Goal: Find specific page/section: Find specific page/section

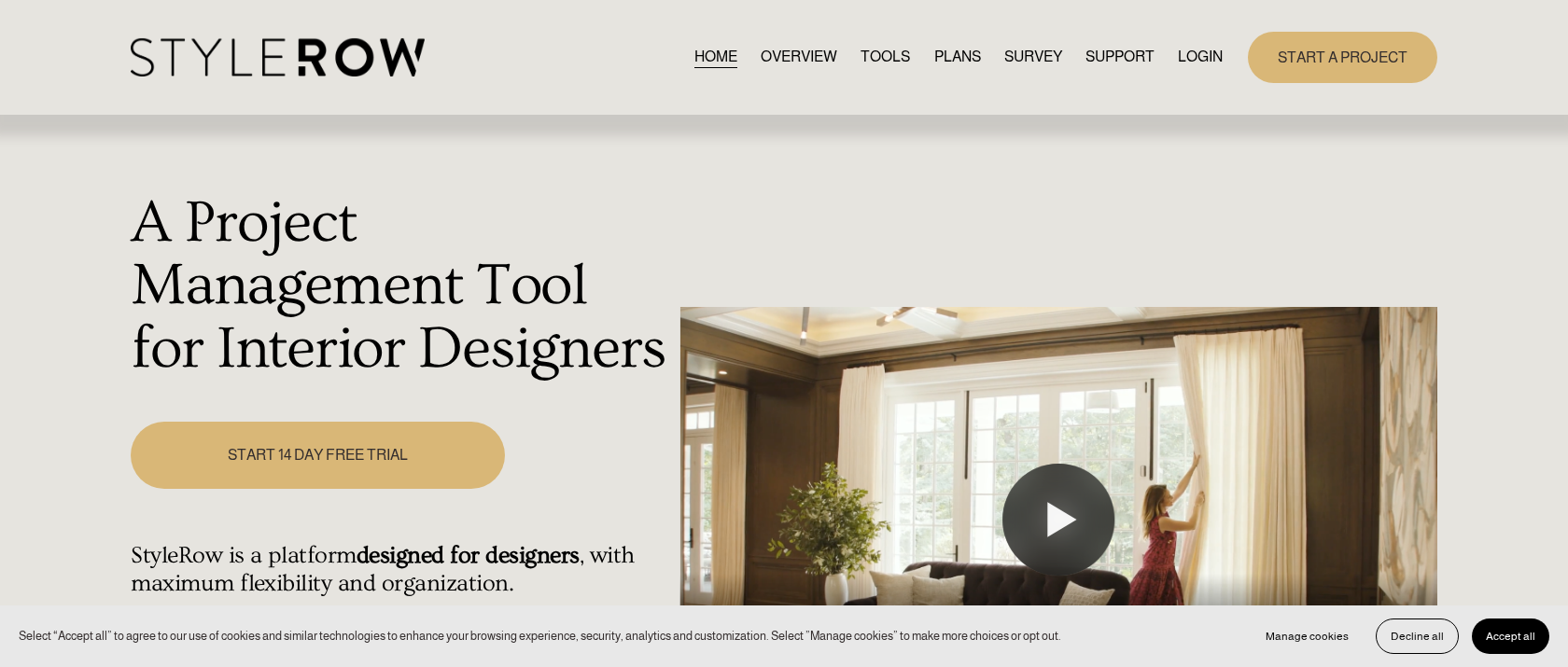
click at [1204, 48] on link "LOGIN" at bounding box center [1201, 57] width 45 height 25
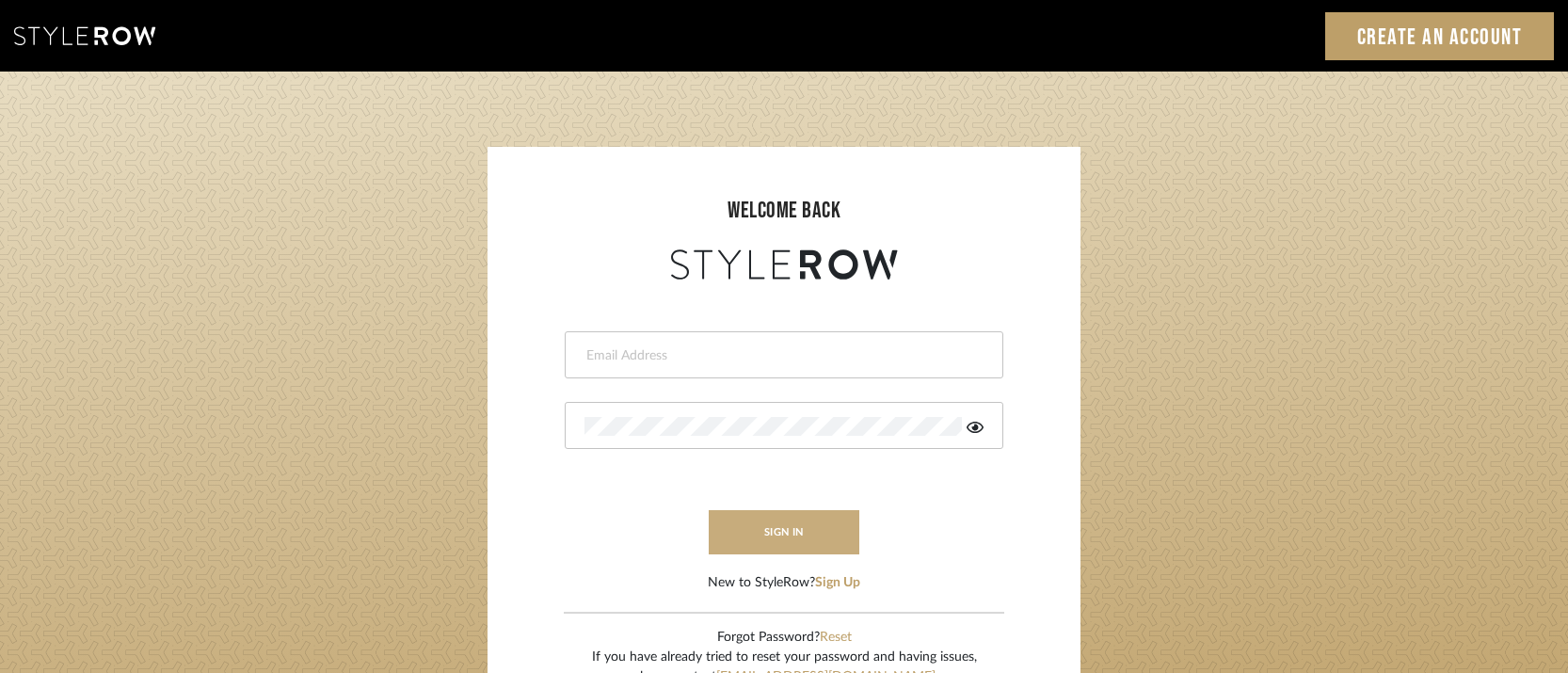
type input "josh@foleystinnette.com"
click at [782, 543] on button "sign in" at bounding box center [784, 533] width 150 height 44
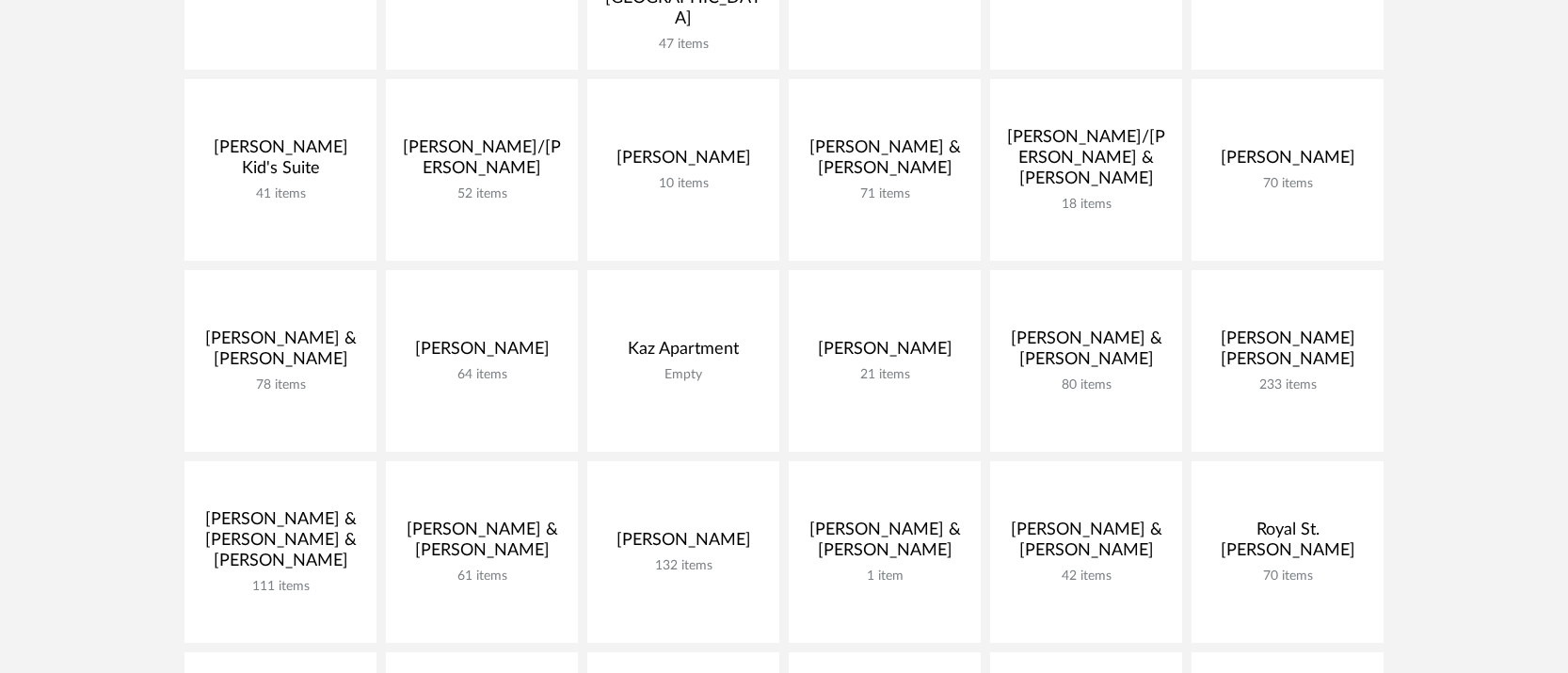
scroll to position [577, 0]
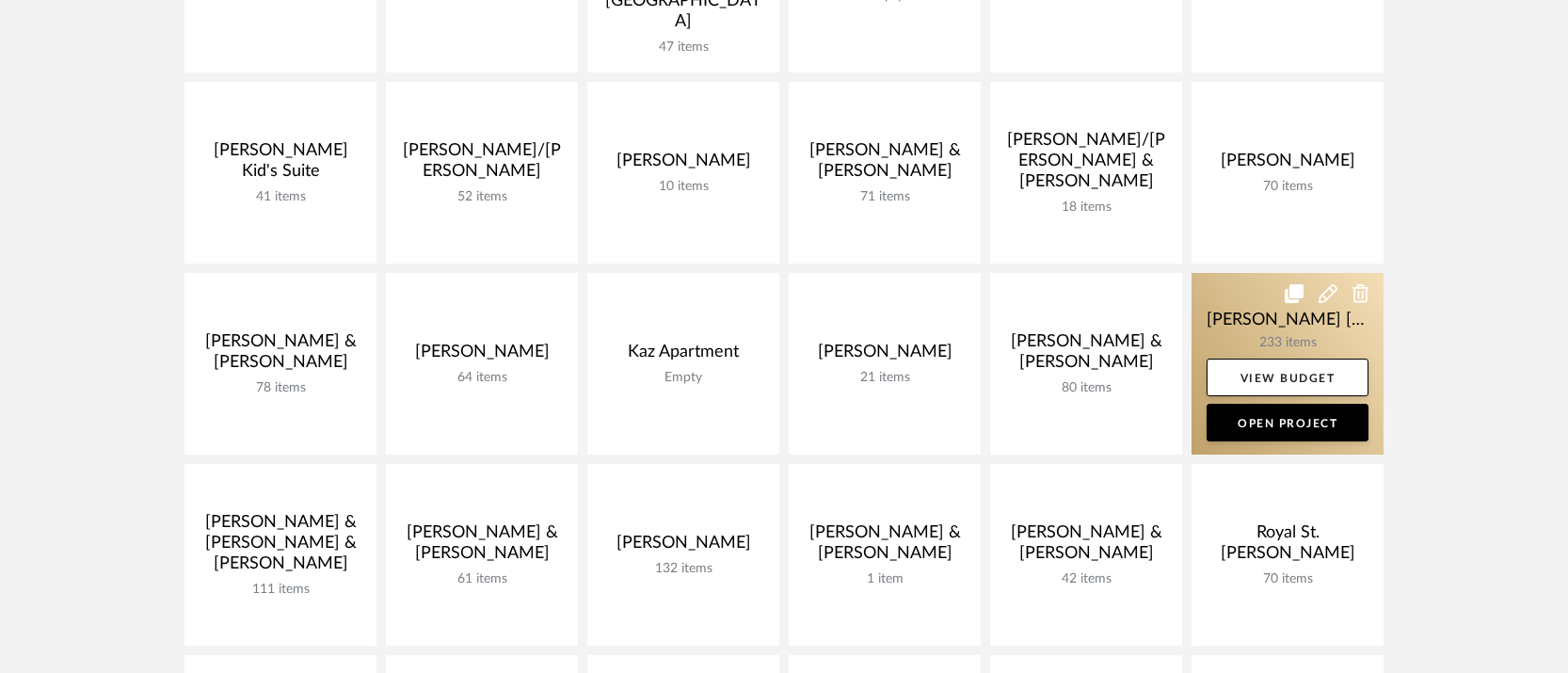
click at [1318, 328] on link at bounding box center [1288, 364] width 192 height 182
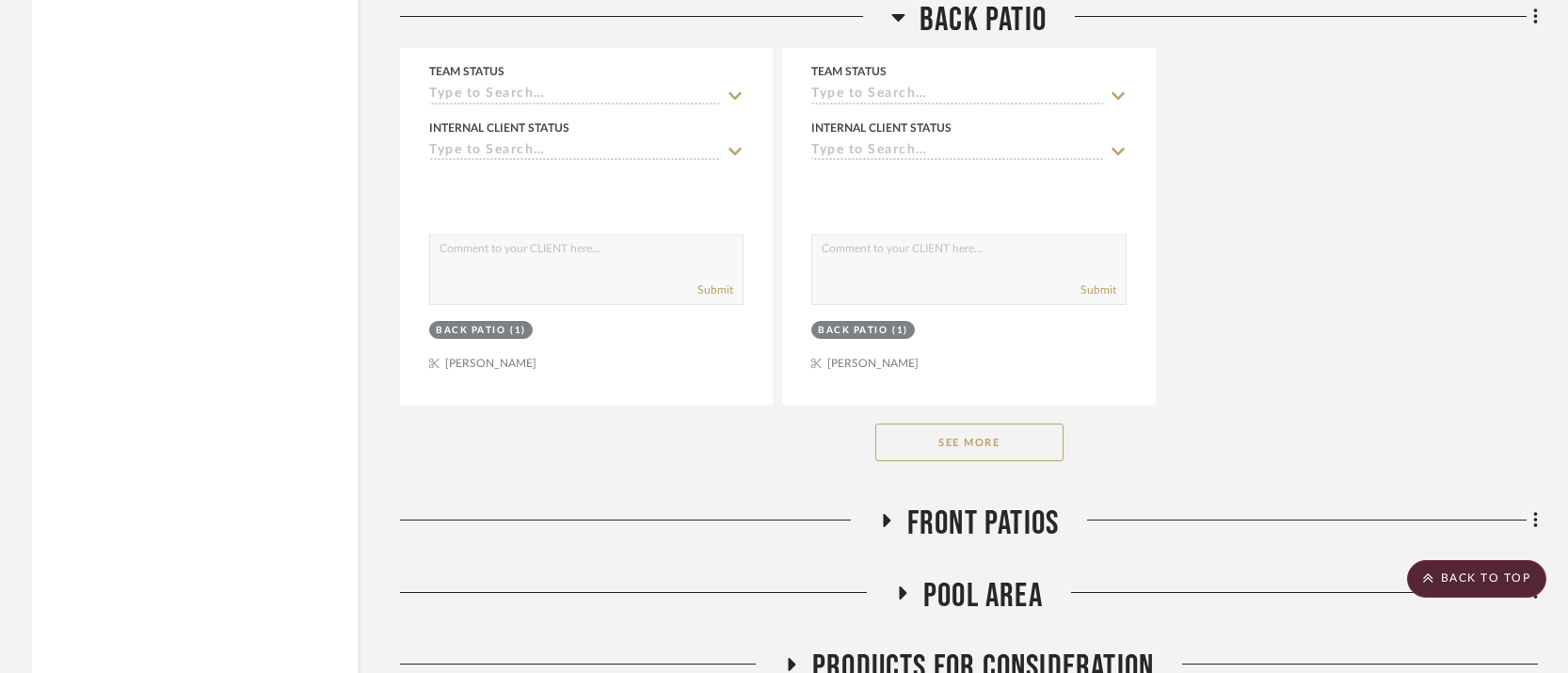
scroll to position [3695, 0]
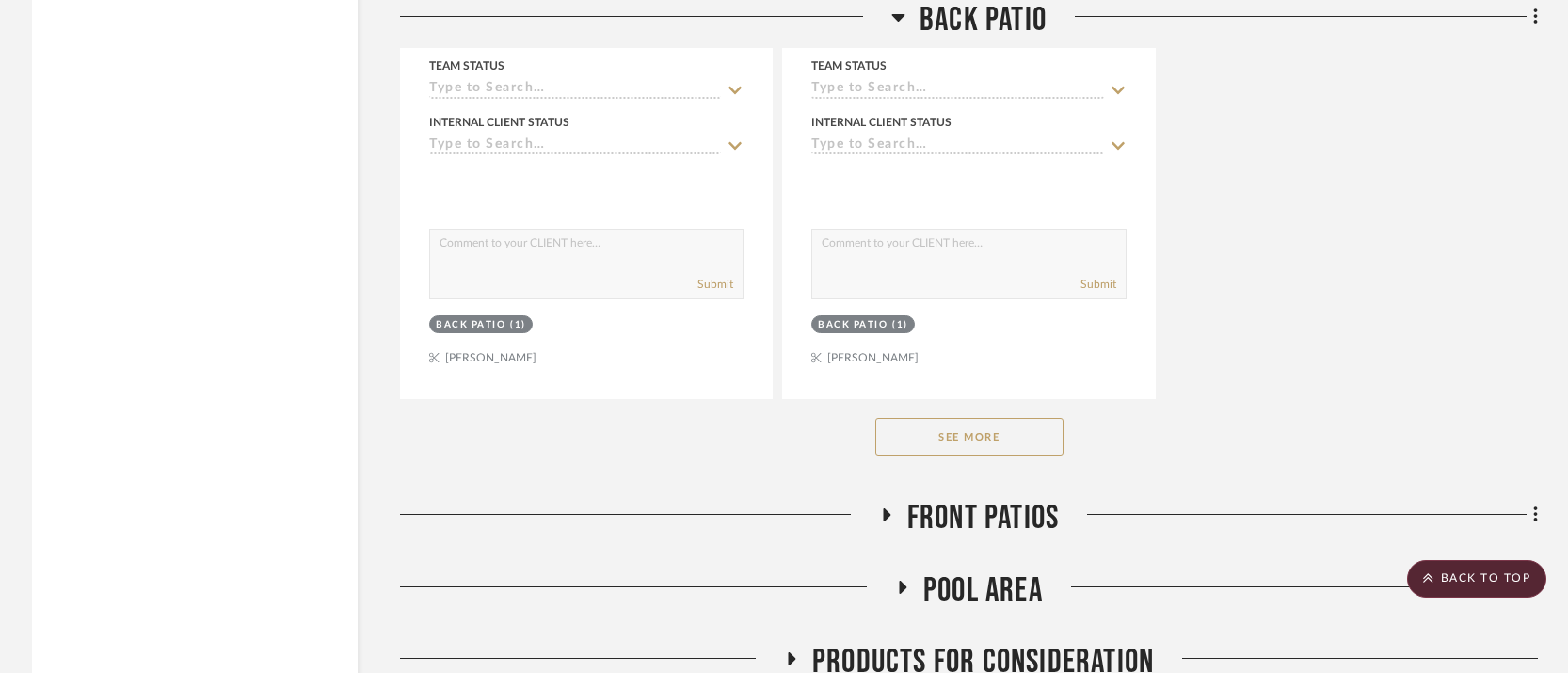
click at [963, 419] on button "See More" at bounding box center [969, 437] width 189 height 37
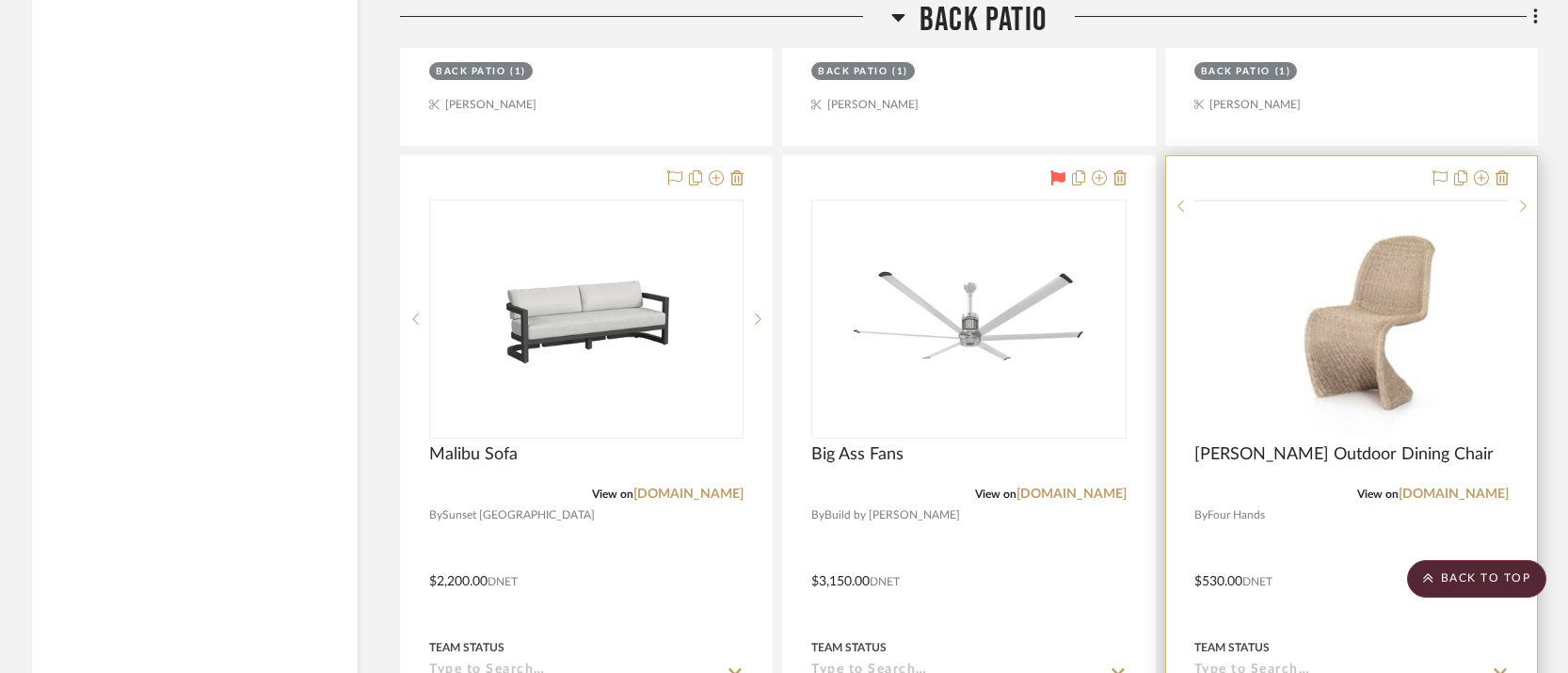
scroll to position [9009, 0]
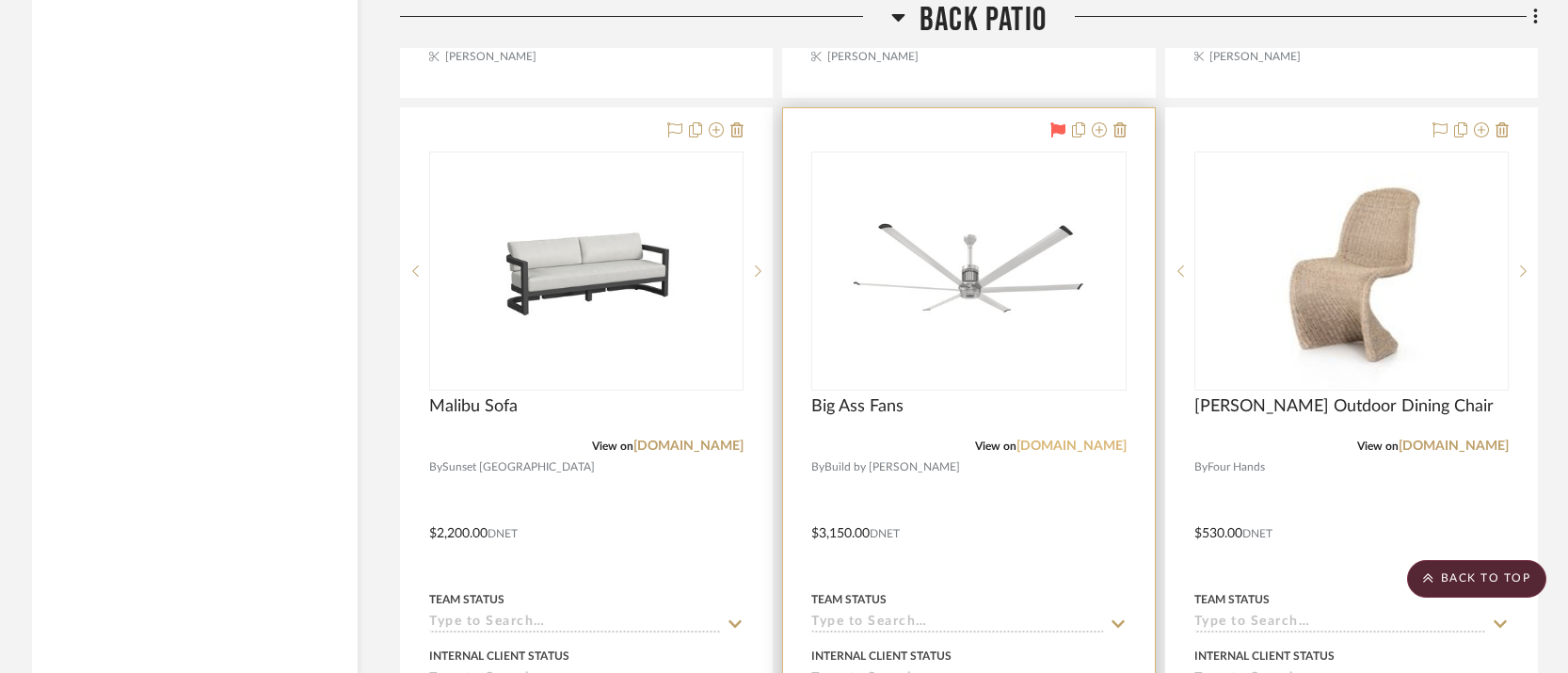
click at [1097, 440] on link "build.com" at bounding box center [1071, 446] width 110 height 13
